Goal: Check status: Check status

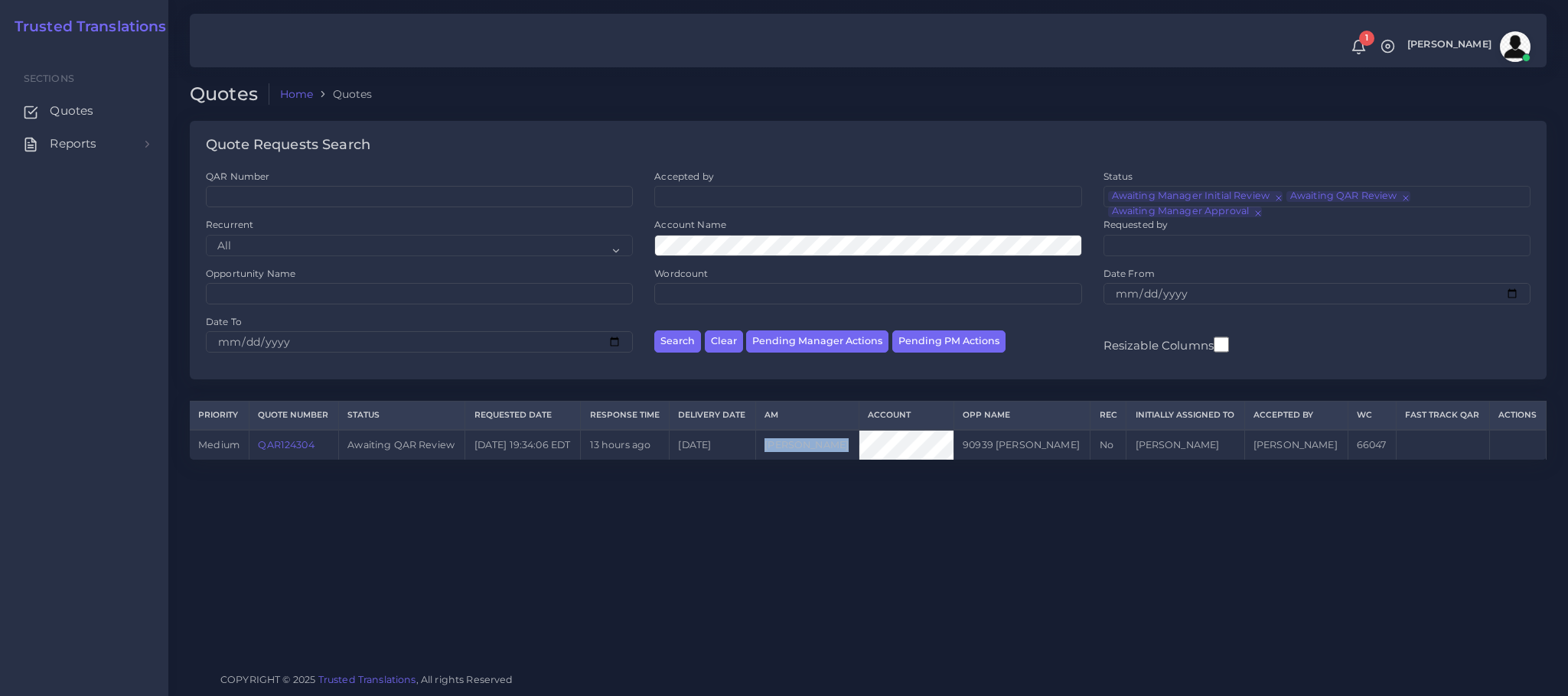
click at [294, 446] on link "QAR124304" at bounding box center [285, 445] width 56 height 11
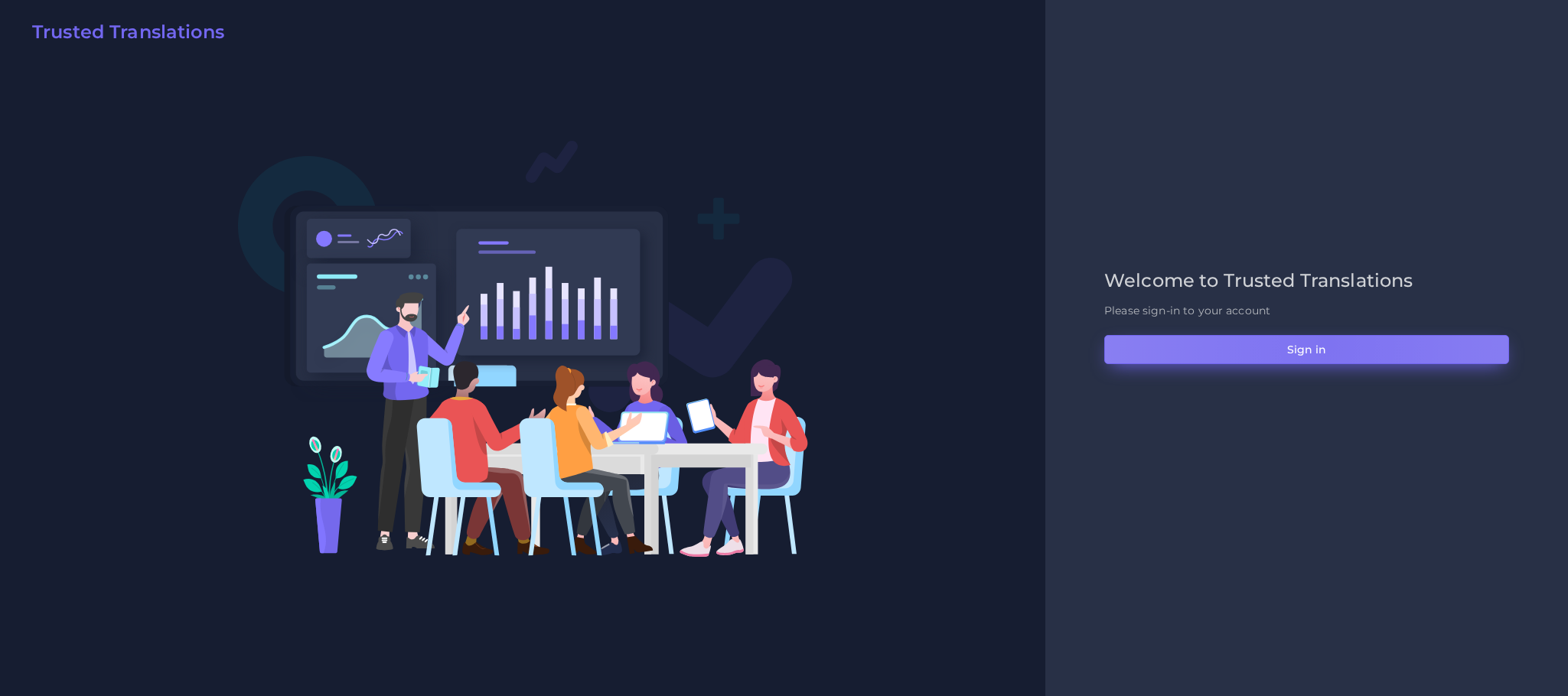
click at [1327, 344] on button "Sign in" at bounding box center [1306, 349] width 405 height 29
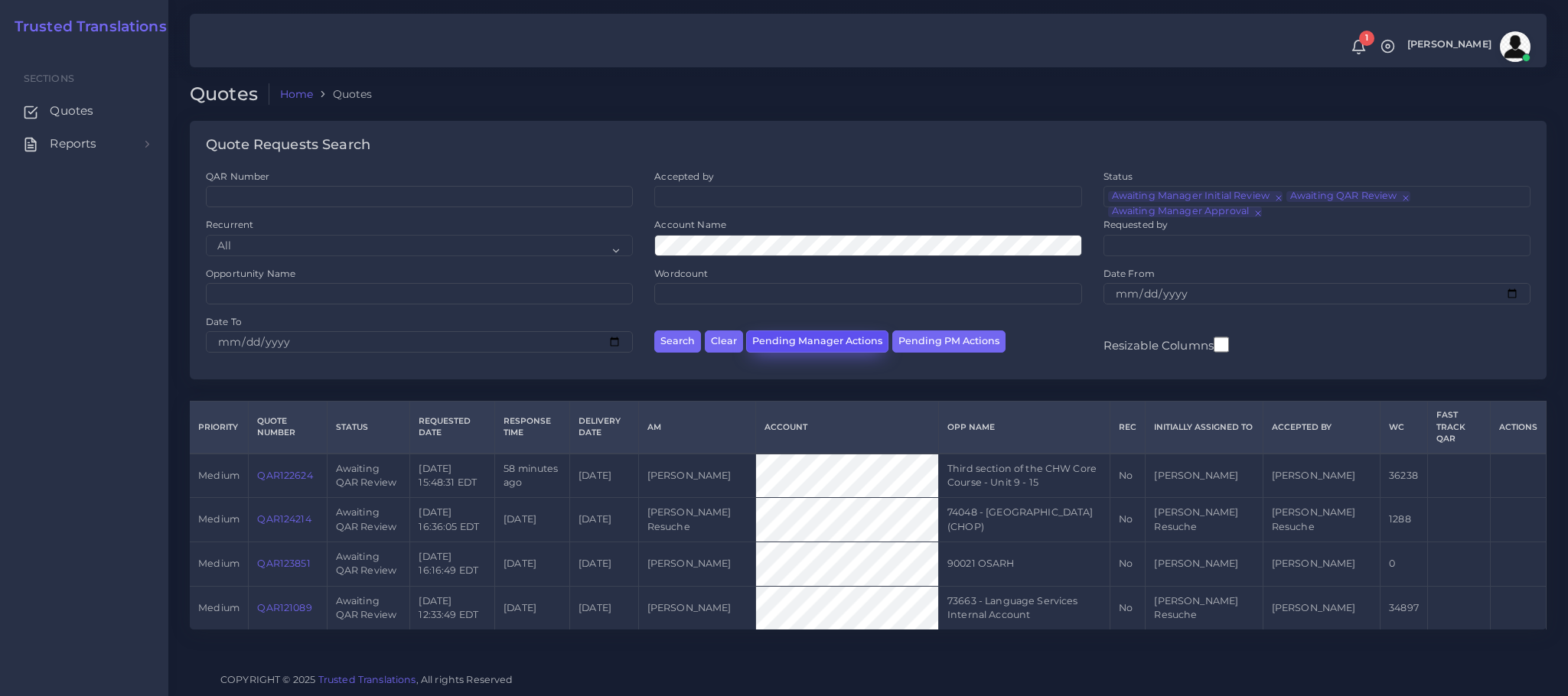
click at [822, 338] on button "Pending Manager Actions" at bounding box center [818, 341] width 142 height 22
select select "awaiting_manager_initial_review"
